Goal: Find specific page/section: Find specific page/section

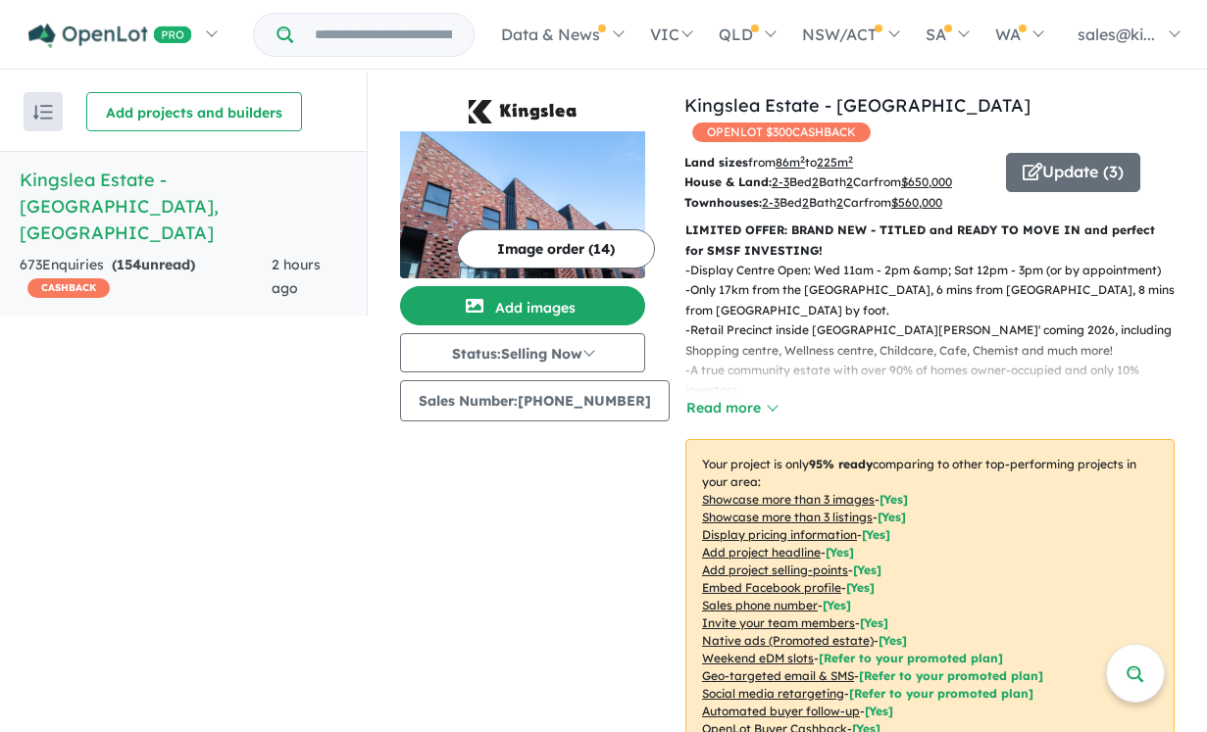
scroll to position [2, 0]
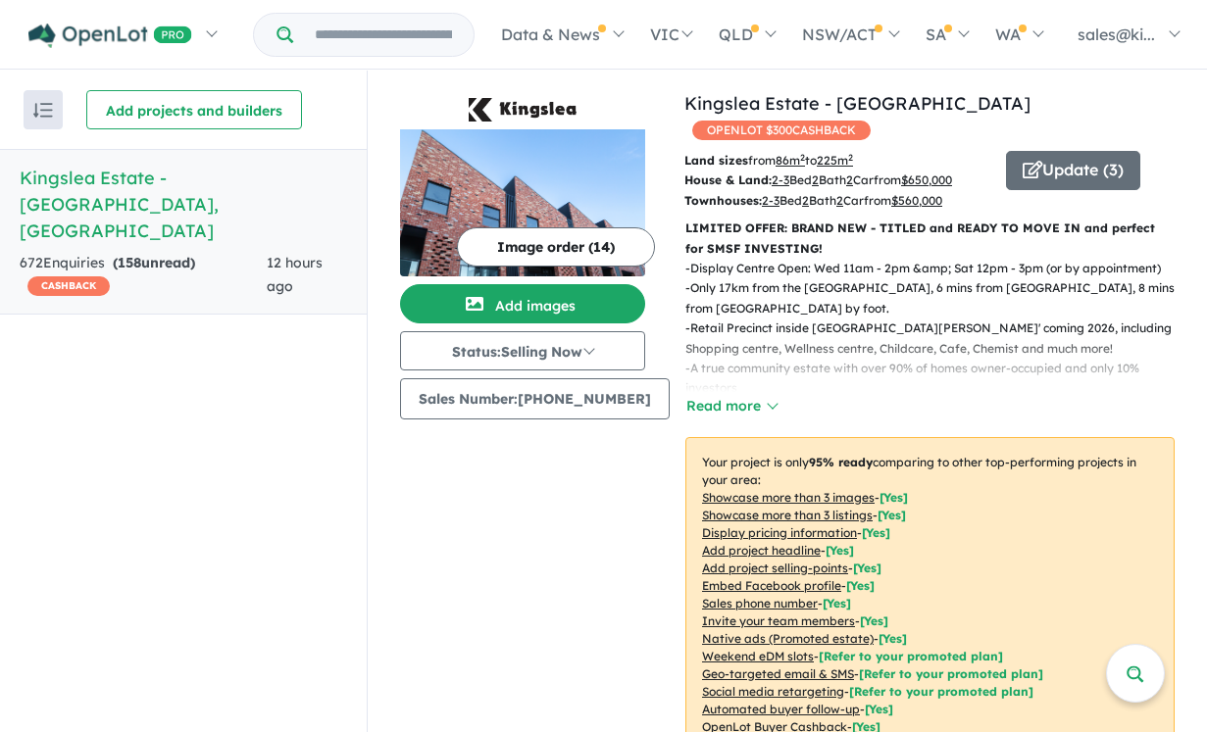
scroll to position [727, 0]
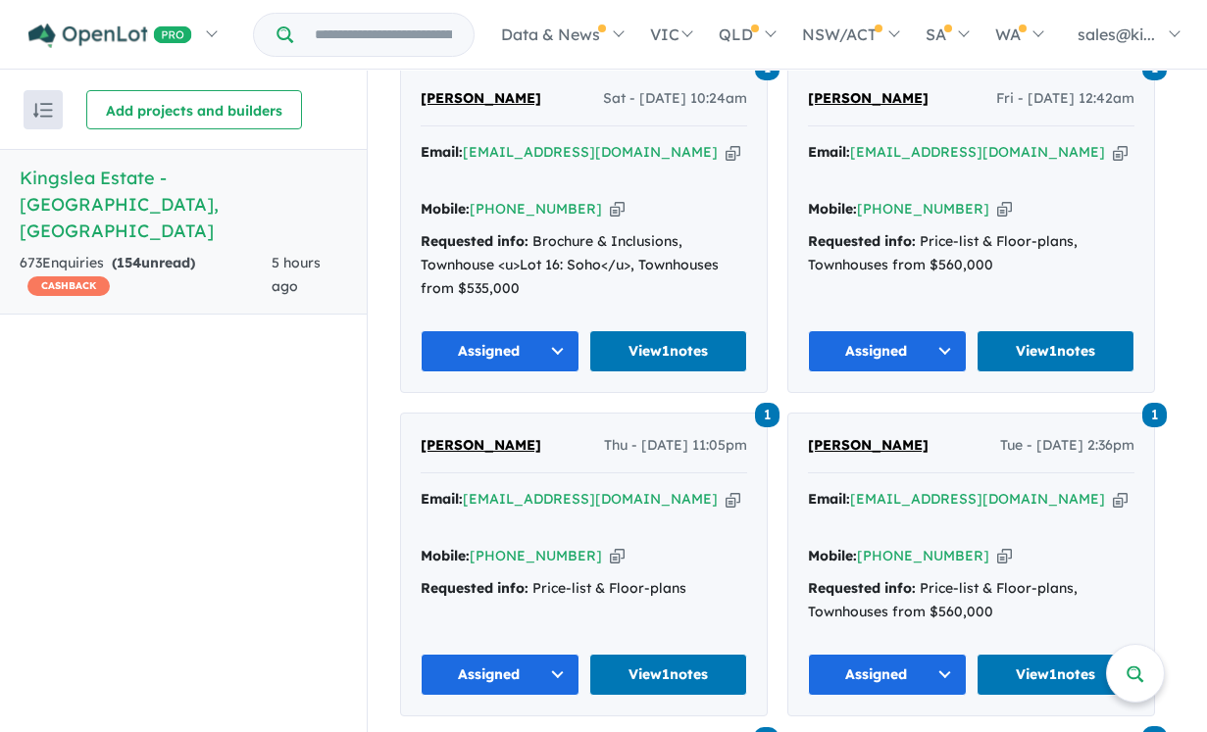
scroll to position [909, 0]
